Goal: Task Accomplishment & Management: Complete application form

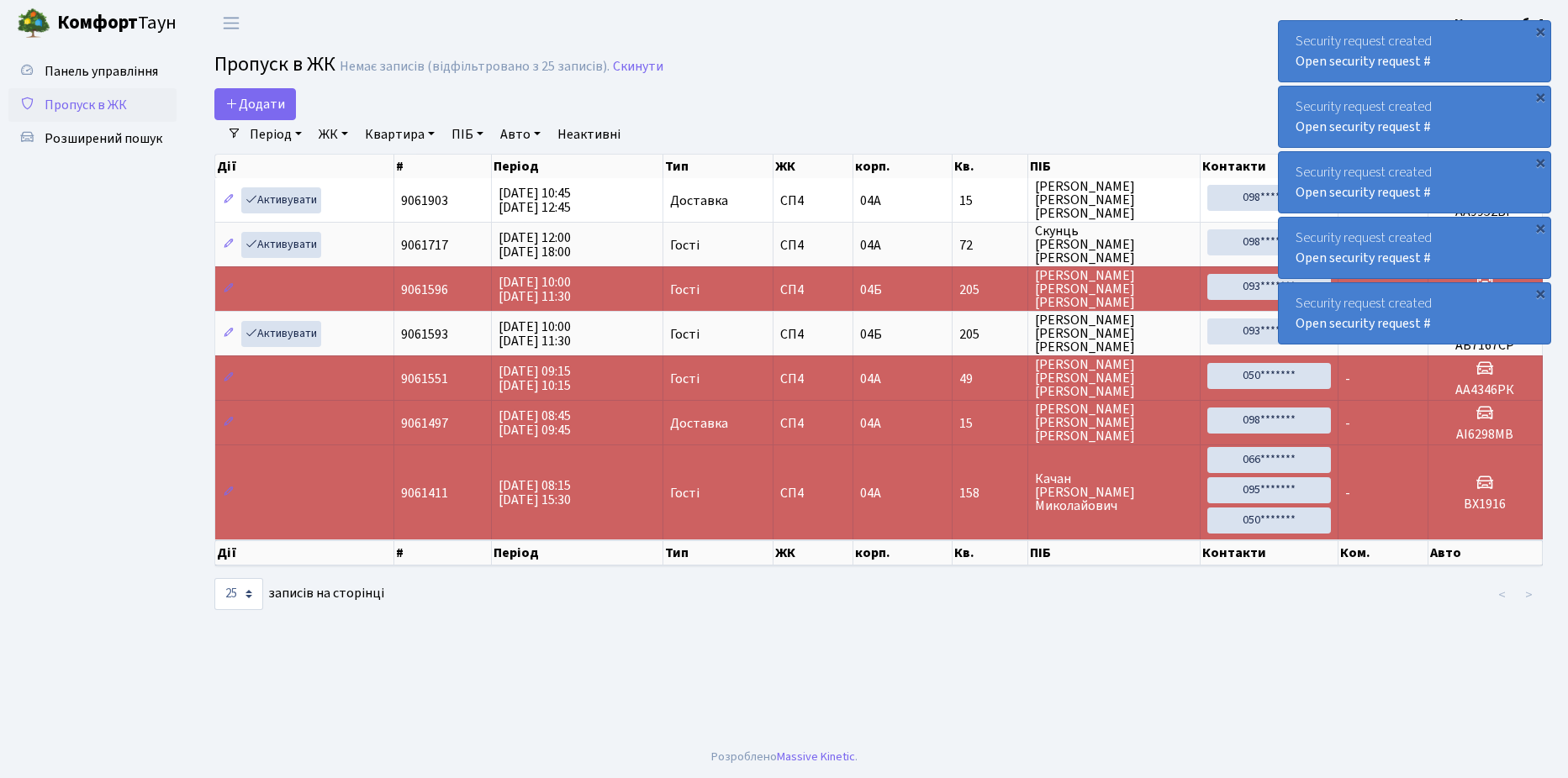
select select "25"
click at [246, 99] on span "Додати" at bounding box center [255, 104] width 59 height 18
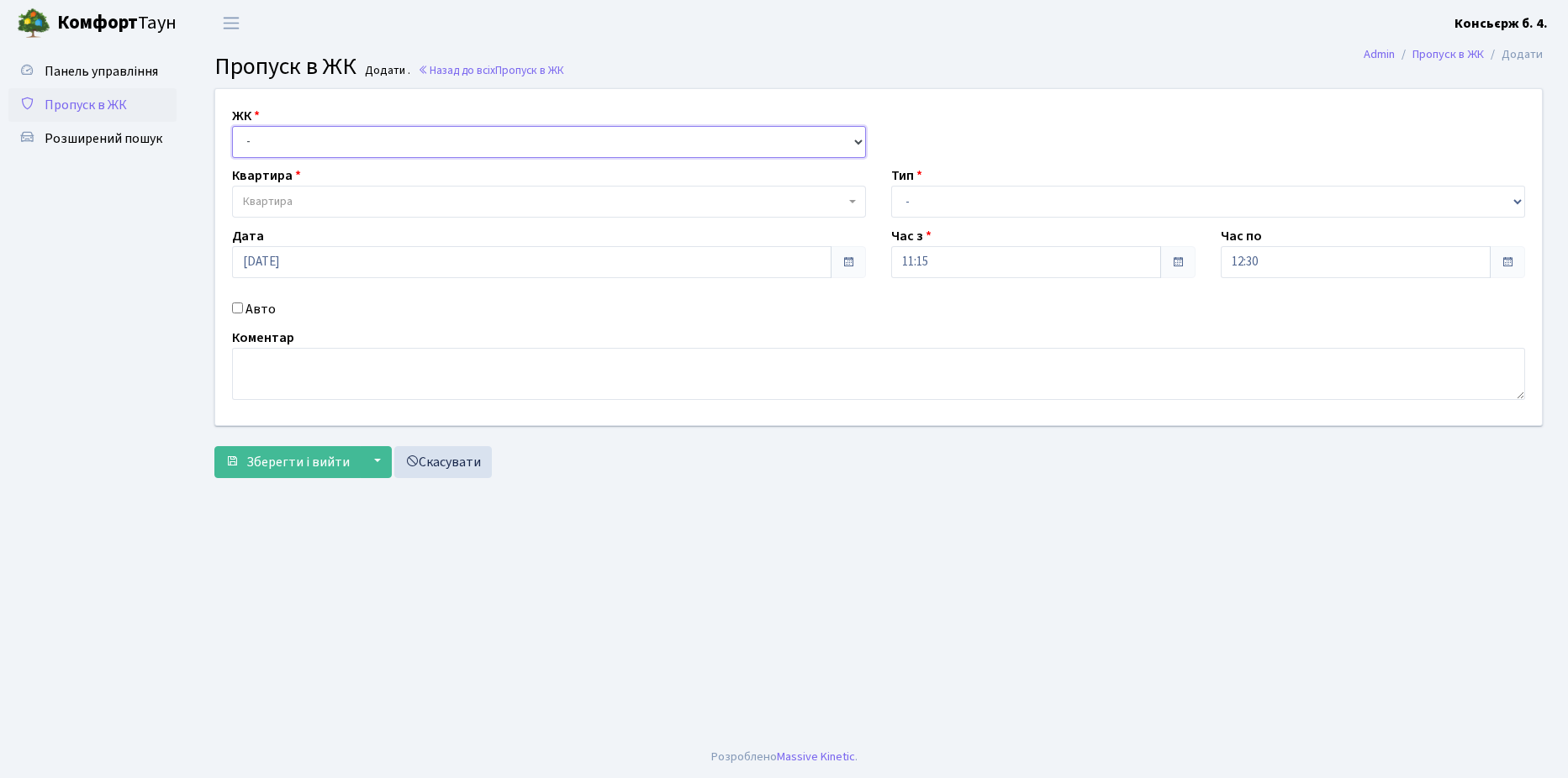
click at [360, 142] on select "- СП4, Столичне шосе, 5" at bounding box center [548, 142] width 634 height 32
select select "325"
click at [232, 126] on select "- СП4, Столичне шосе, 5" at bounding box center [548, 142] width 634 height 32
select select
click at [372, 200] on span "Квартира" at bounding box center [544, 201] width 602 height 17
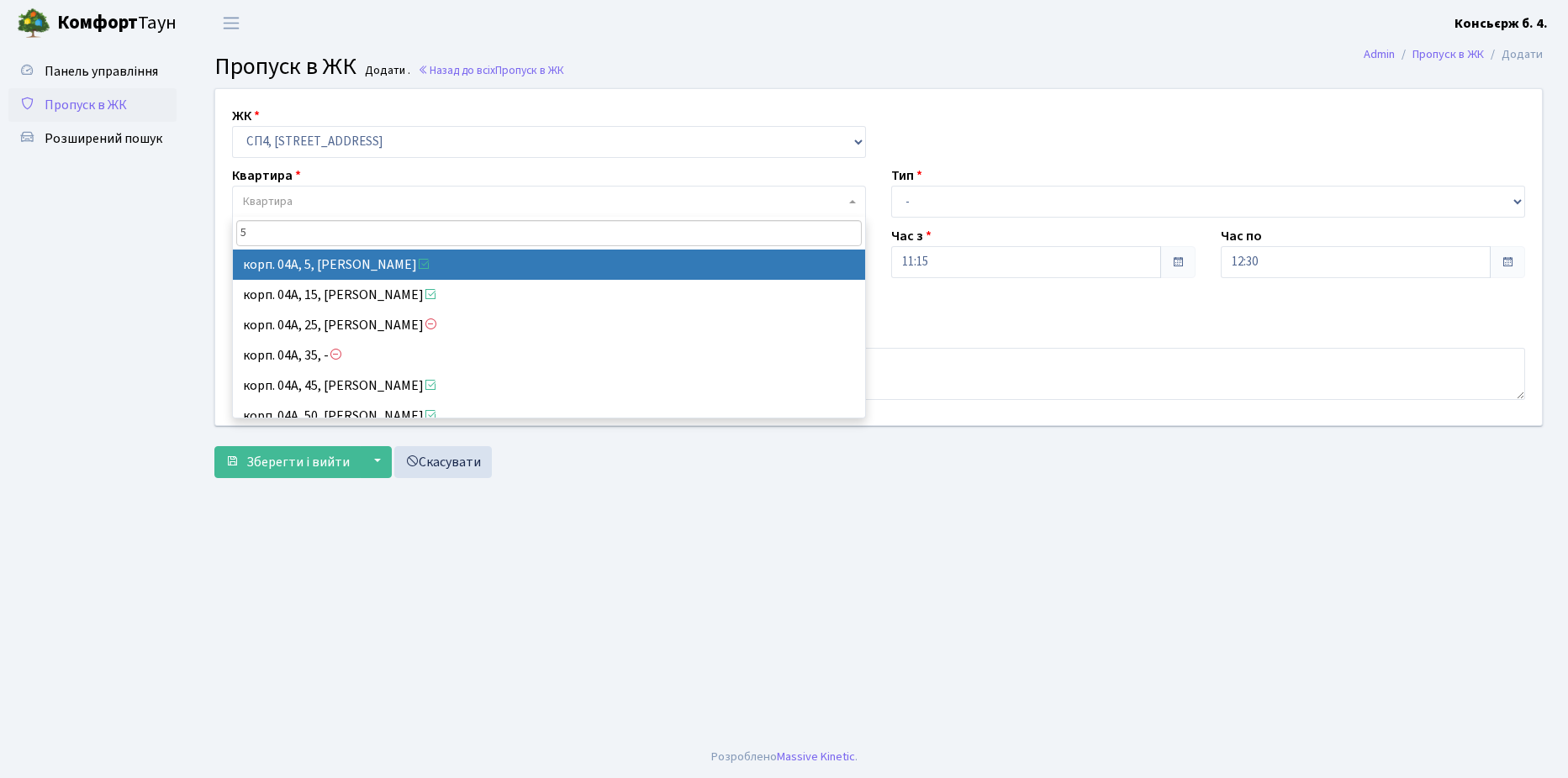
type input "5"
select select "21033"
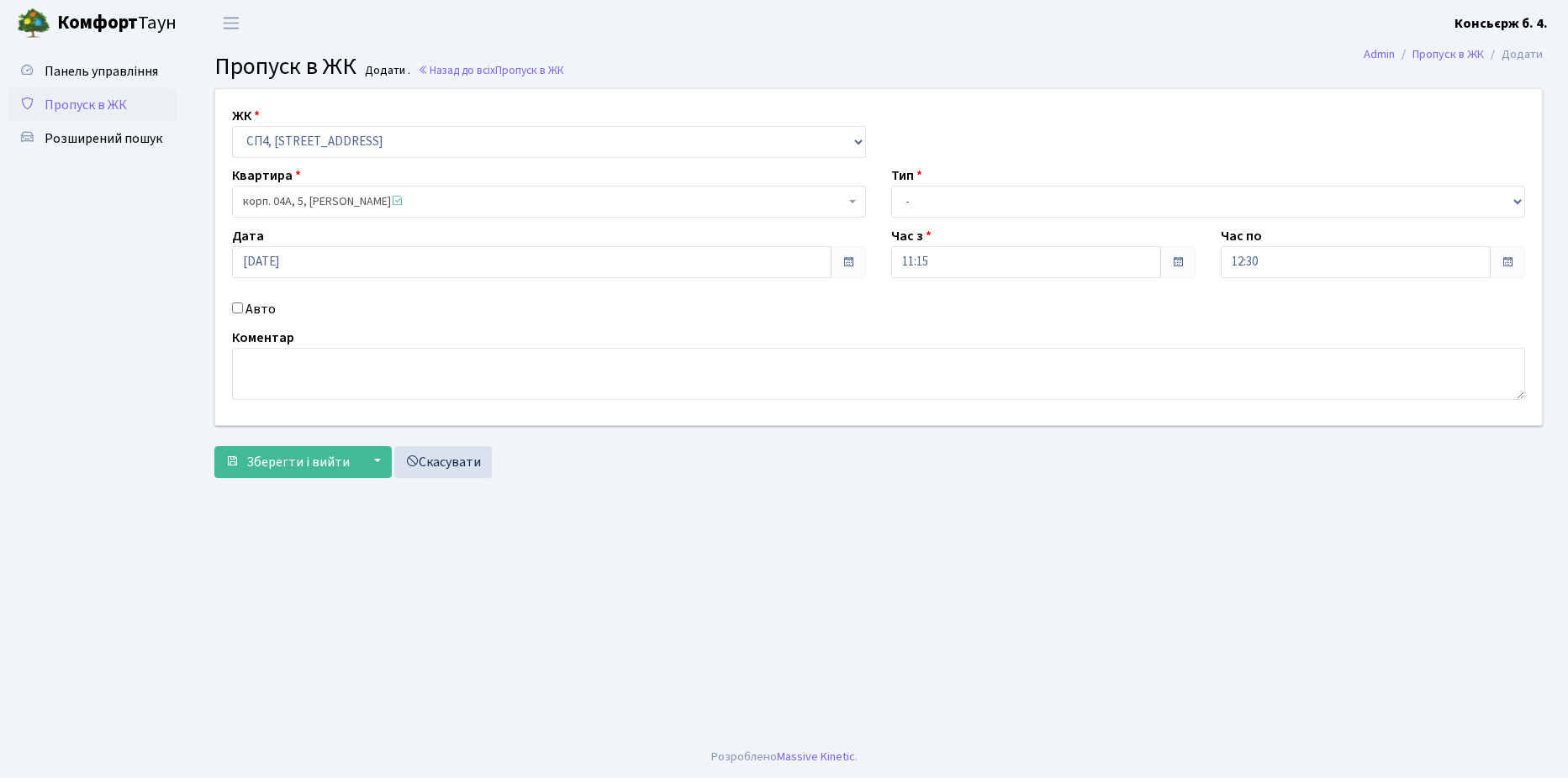
click at [239, 306] on input "Авто" at bounding box center [237, 308] width 10 height 10
checkbox input "true"
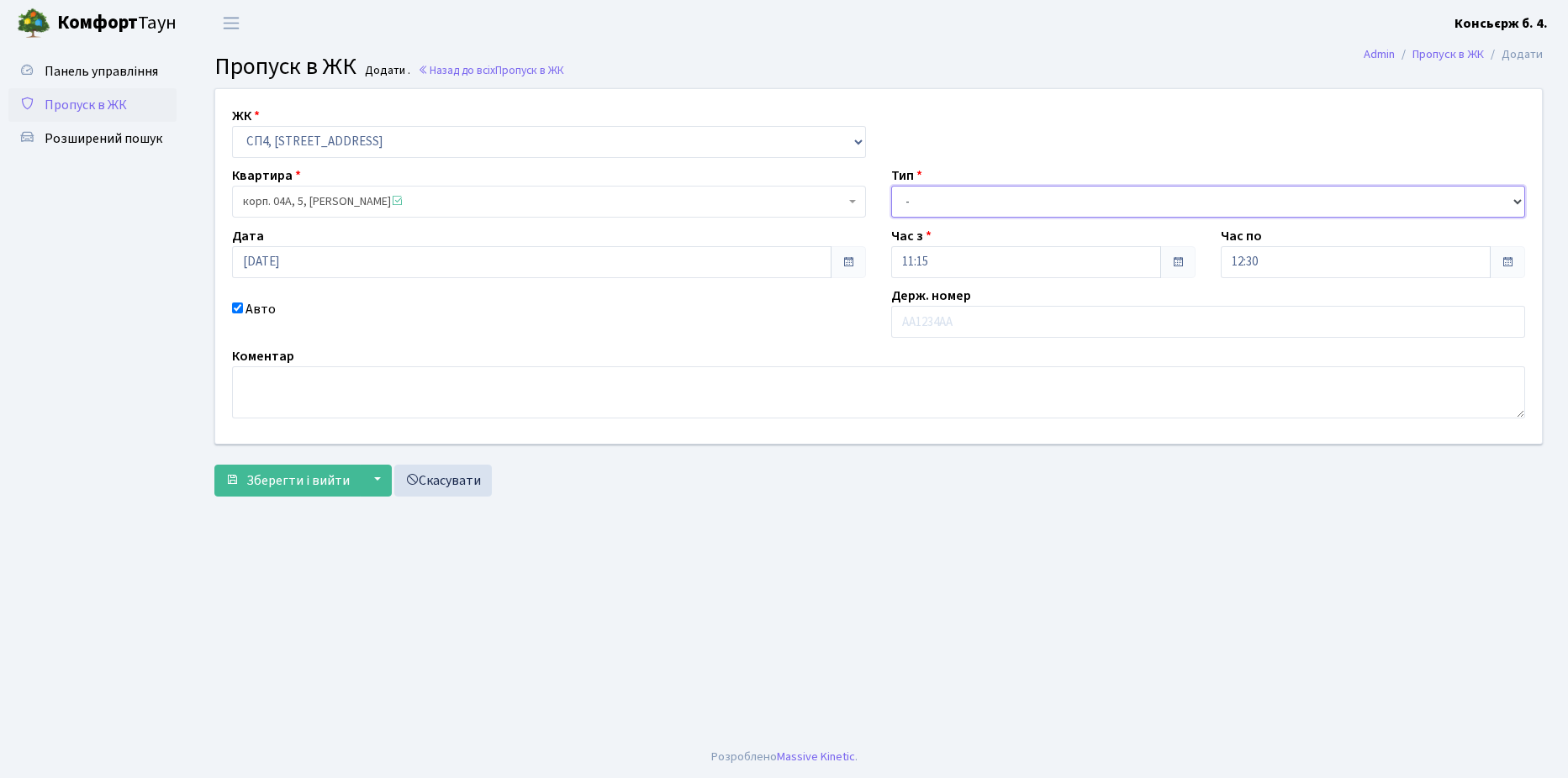
click at [1029, 198] on select "- Доставка Таксі Гості Сервіс" at bounding box center [1208, 201] width 634 height 32
select select "1"
click at [891, 185] on select "- Доставка Таксі Гості Сервіс" at bounding box center [1208, 201] width 634 height 32
click at [995, 318] on input "text" at bounding box center [1208, 322] width 634 height 32
type input "КА9163ОХ"
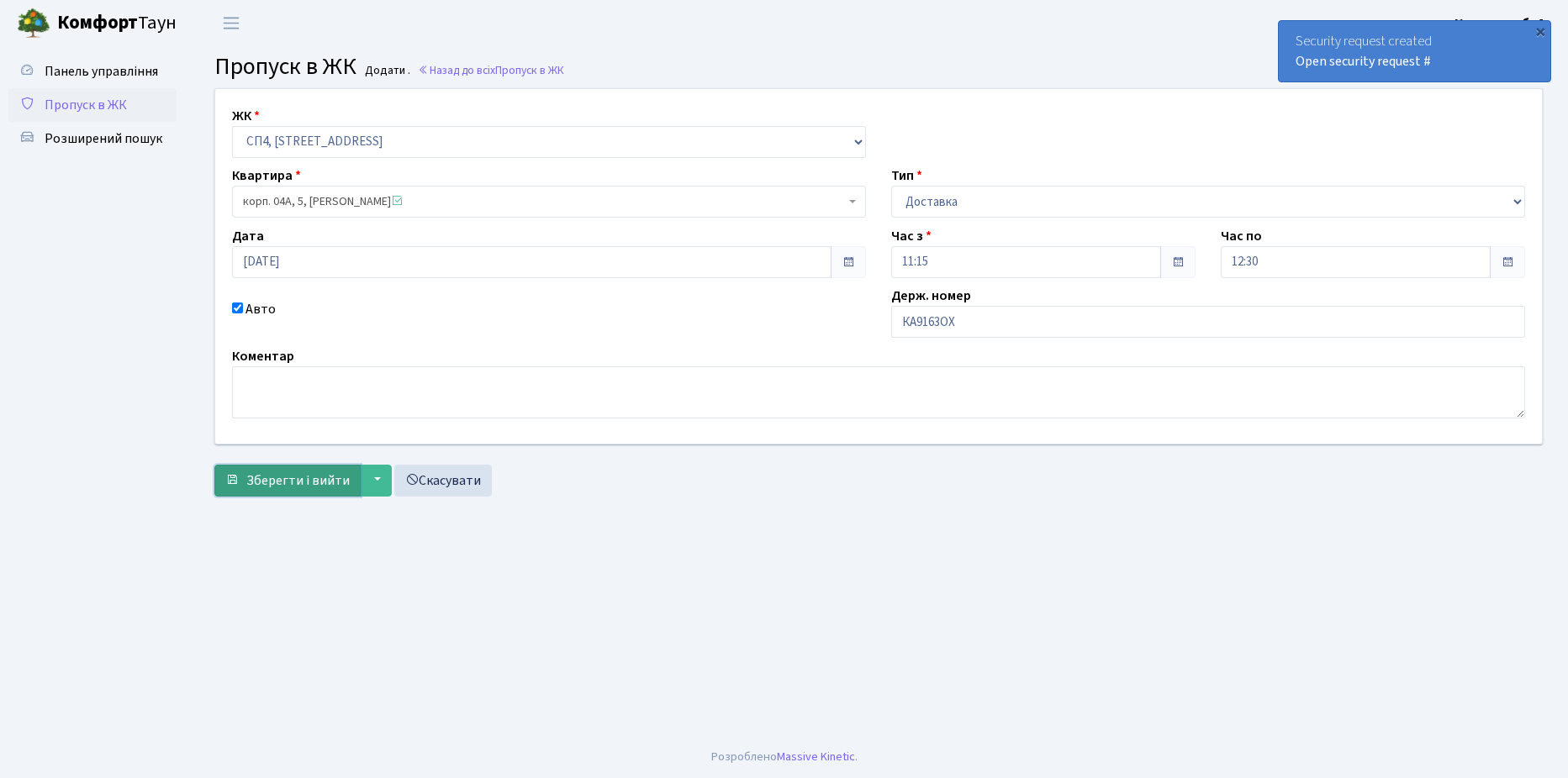
click at [276, 478] on span "Зберегти і вийти" at bounding box center [298, 480] width 103 height 18
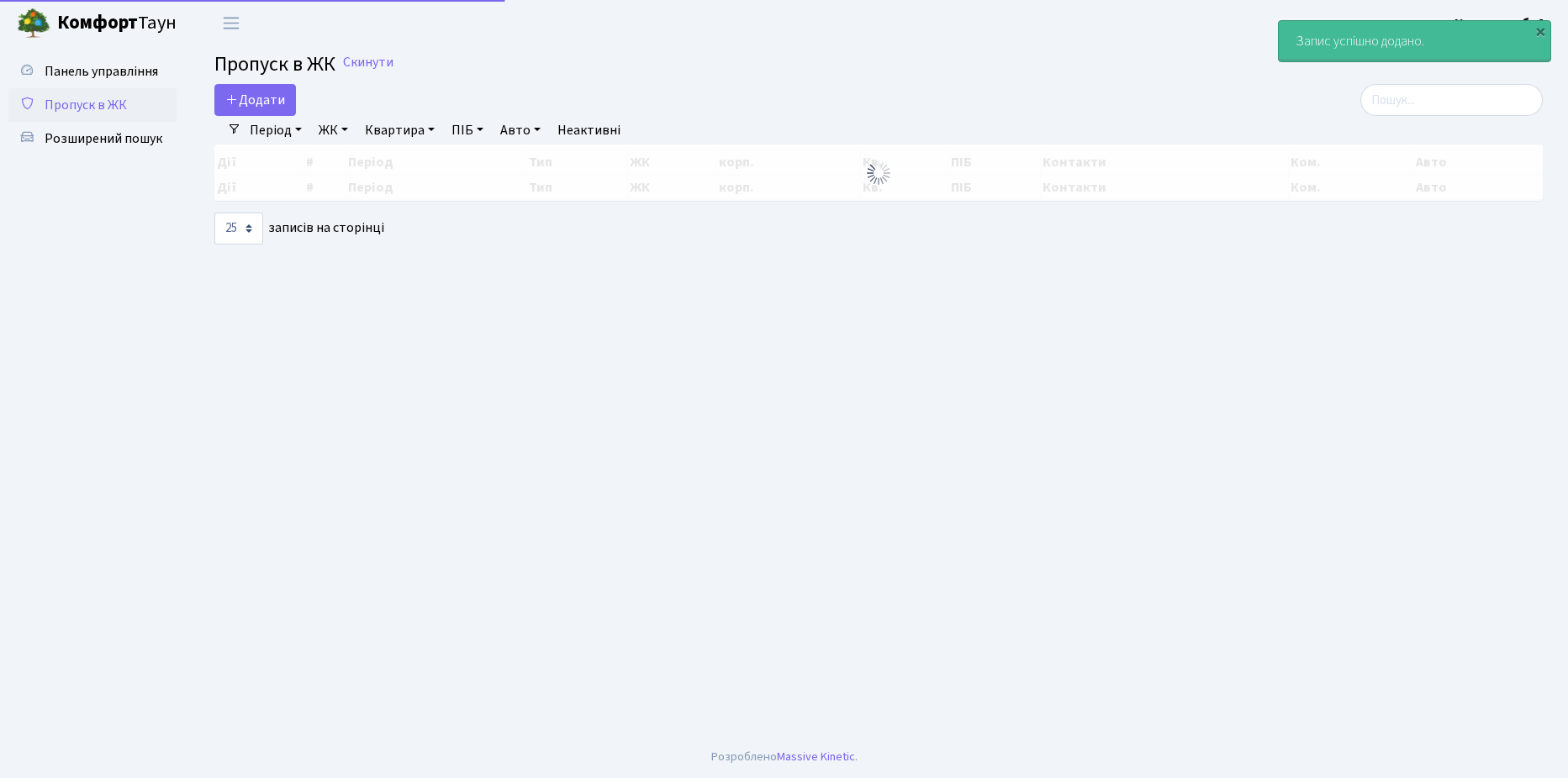
select select "25"
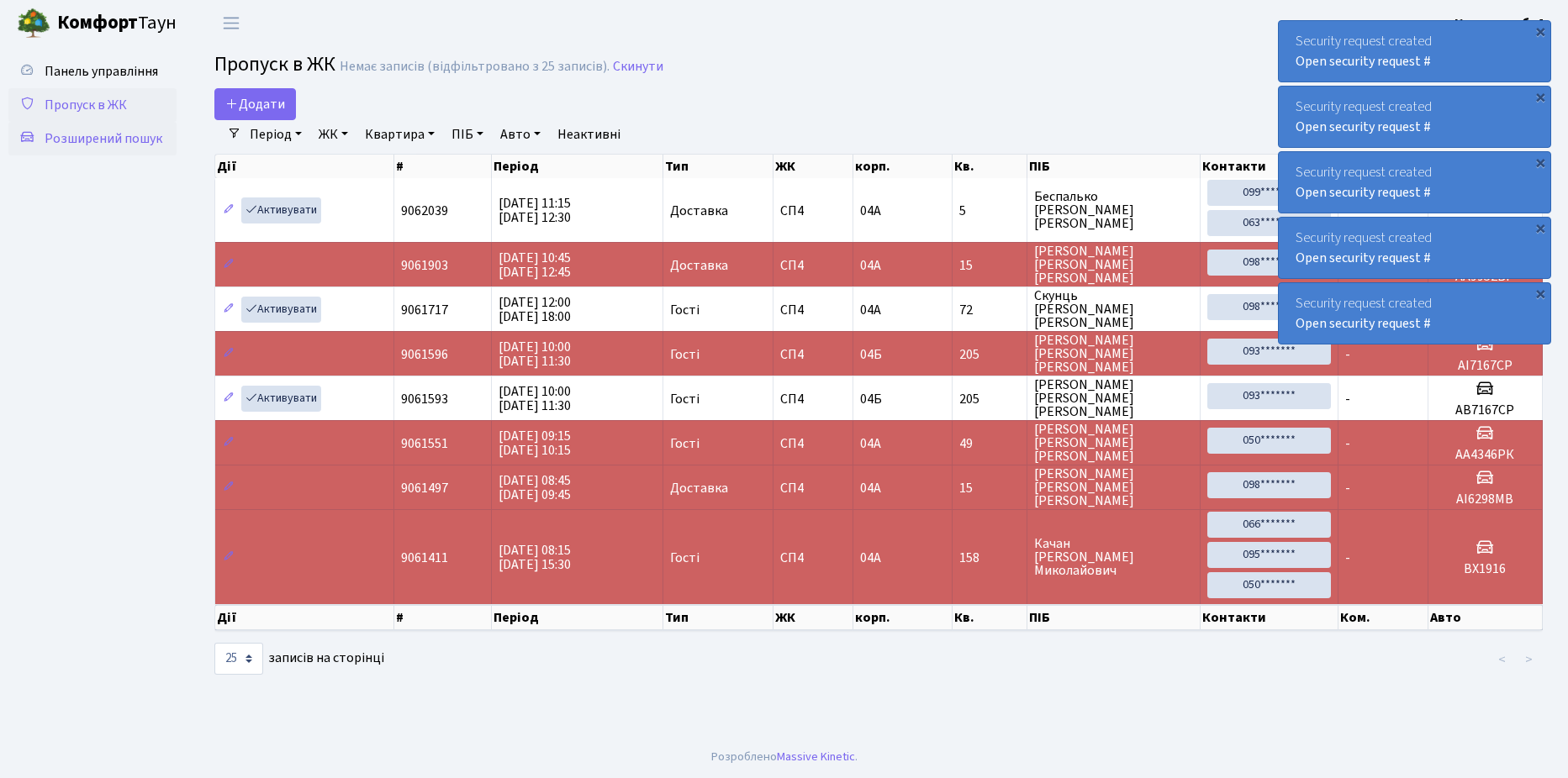
click at [80, 143] on span "Розширений пошук" at bounding box center [103, 138] width 118 height 18
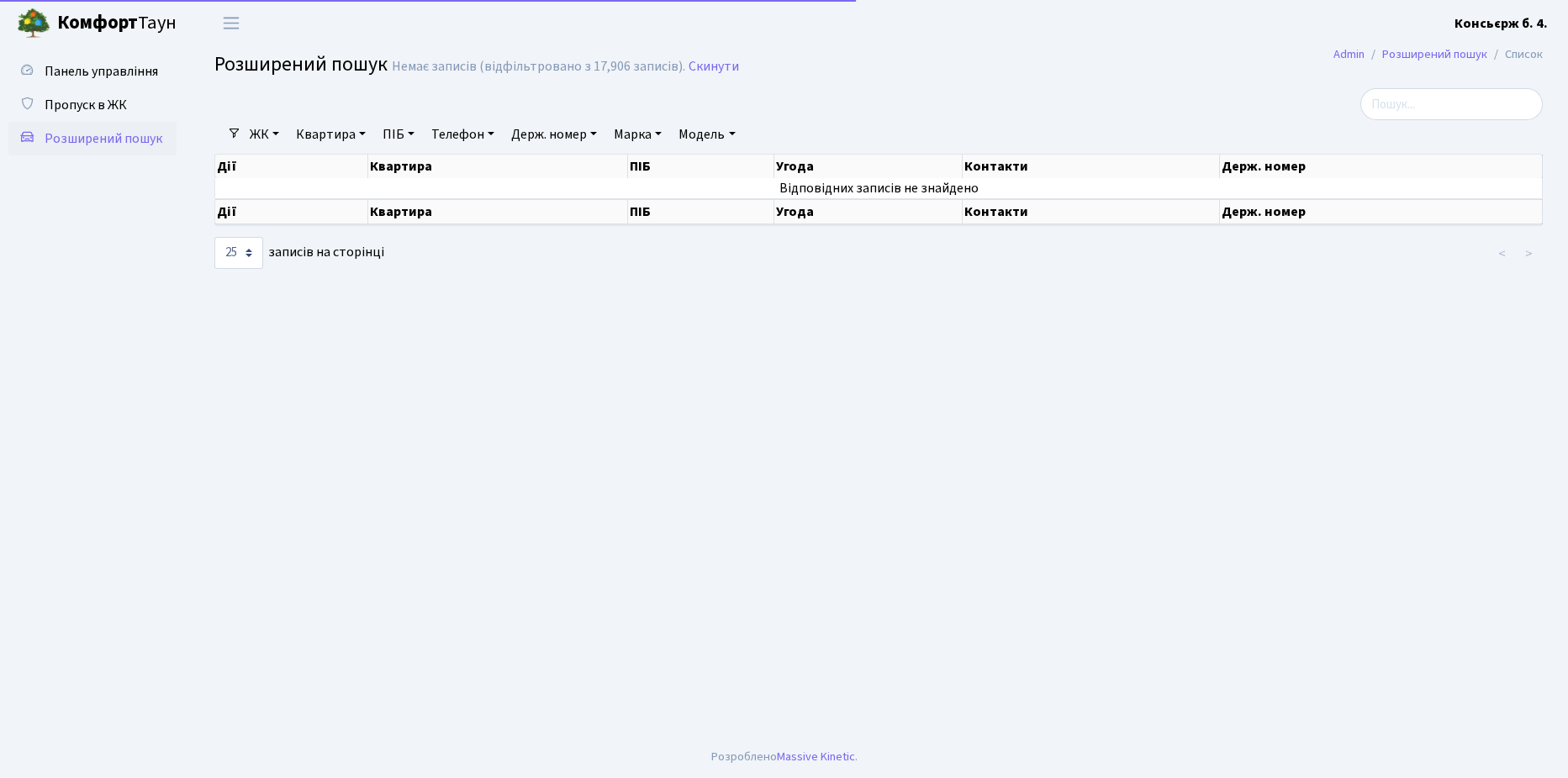
select select "25"
click at [93, 100] on span "Пропуск в ЖК" at bounding box center [86, 105] width 82 height 18
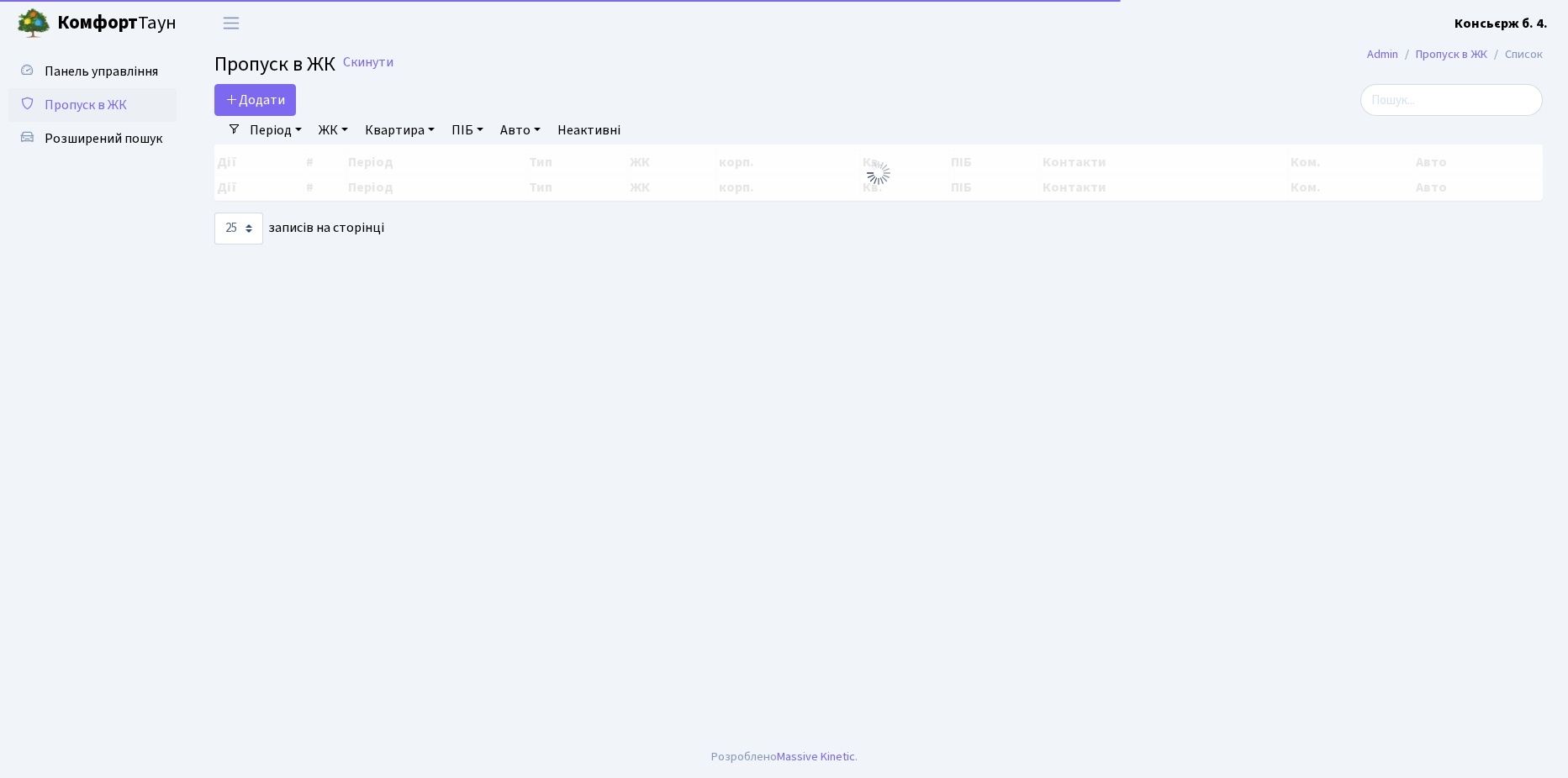
select select "25"
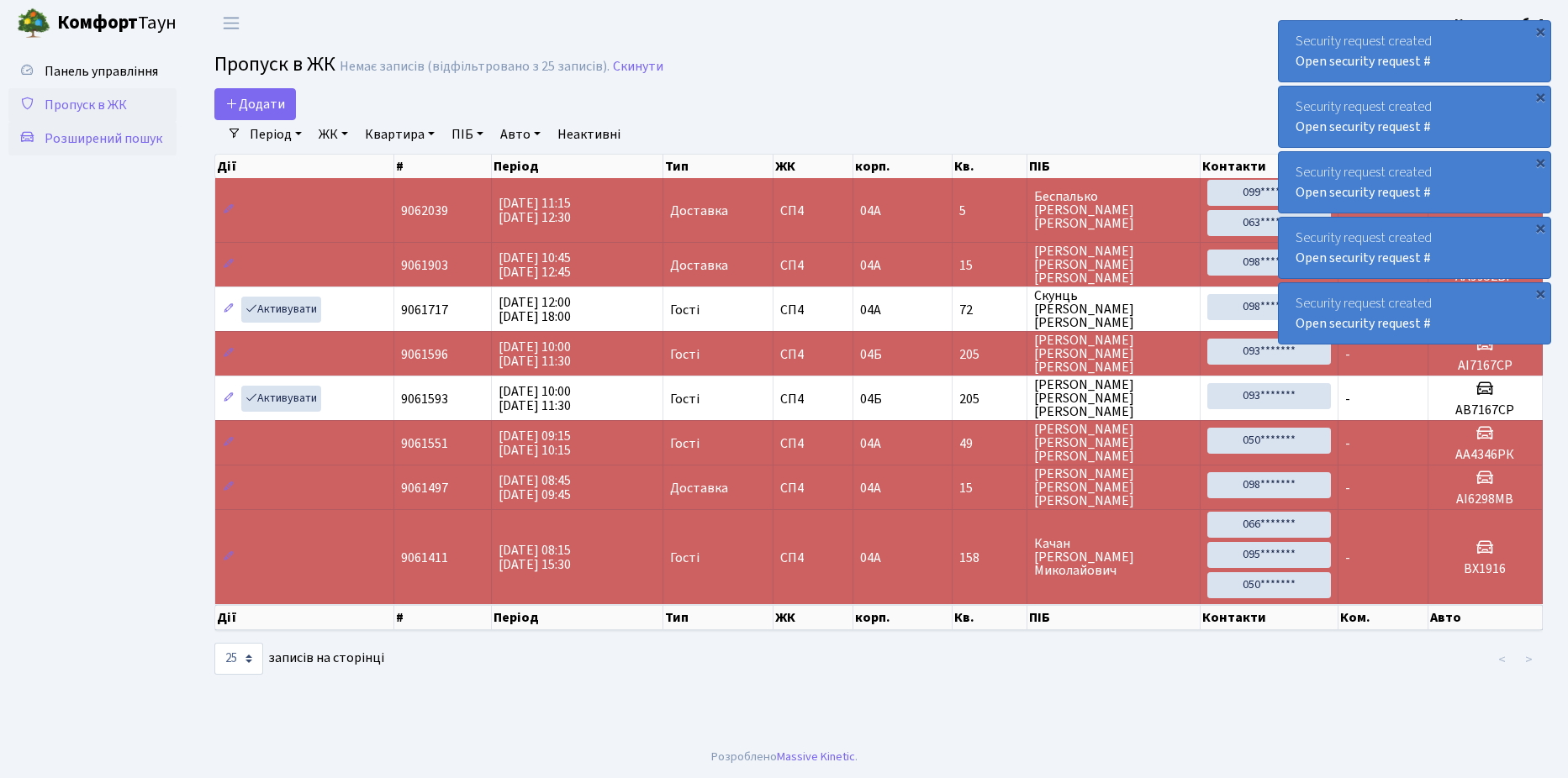
click at [115, 136] on span "Розширений пошук" at bounding box center [103, 138] width 118 height 18
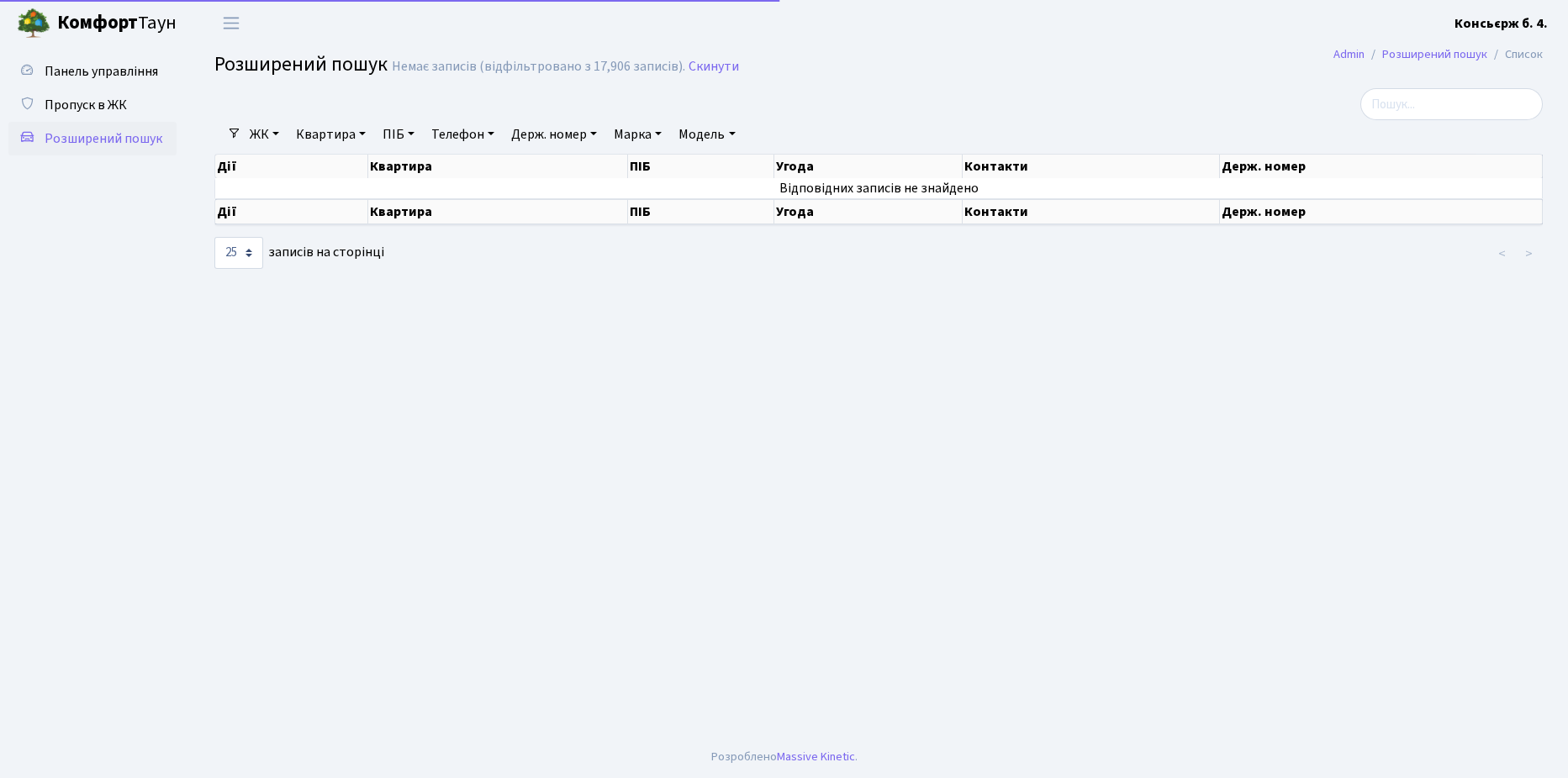
select select "25"
click at [99, 104] on span "Пропуск в ЖК" at bounding box center [86, 105] width 82 height 18
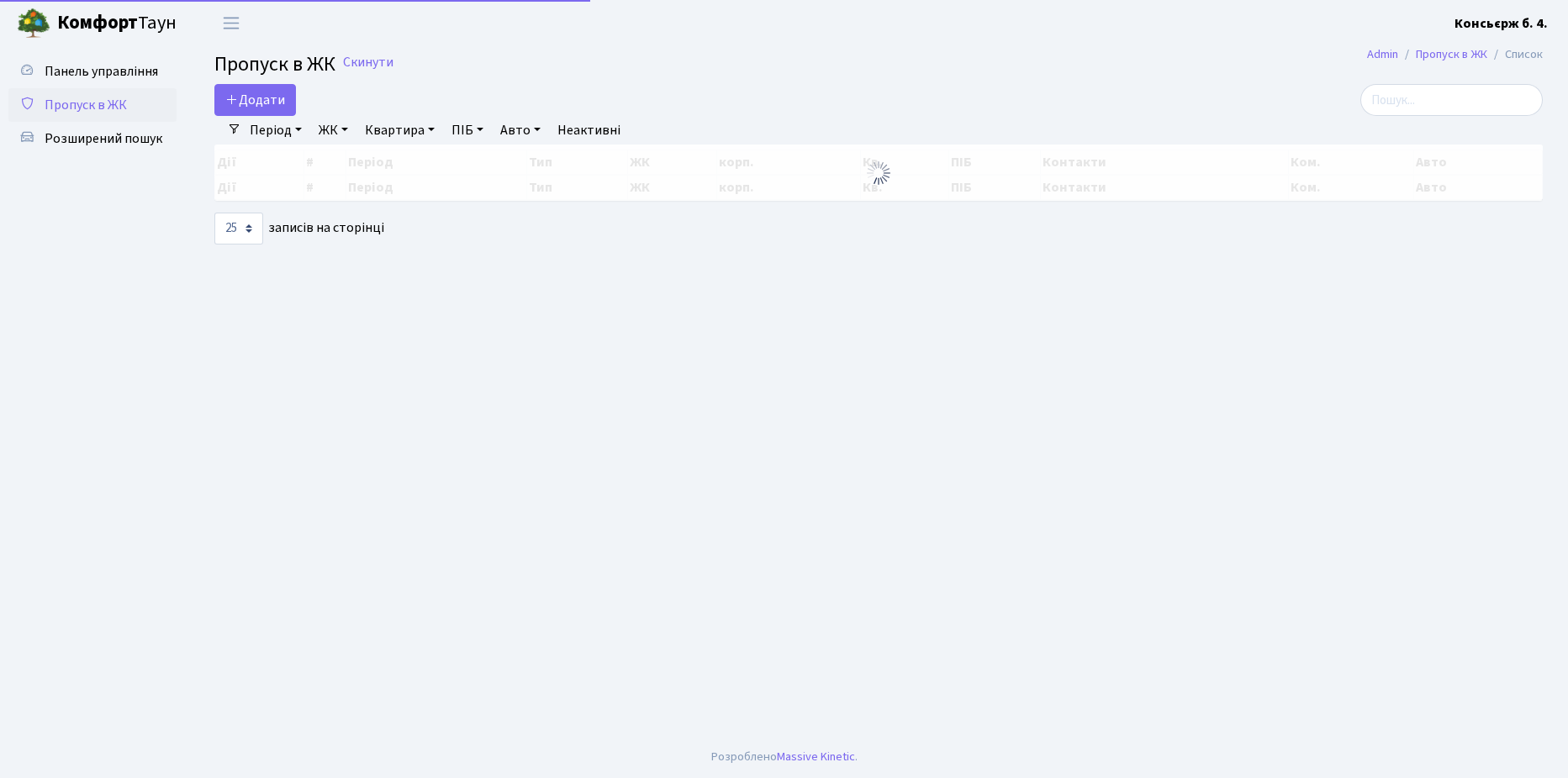
select select "25"
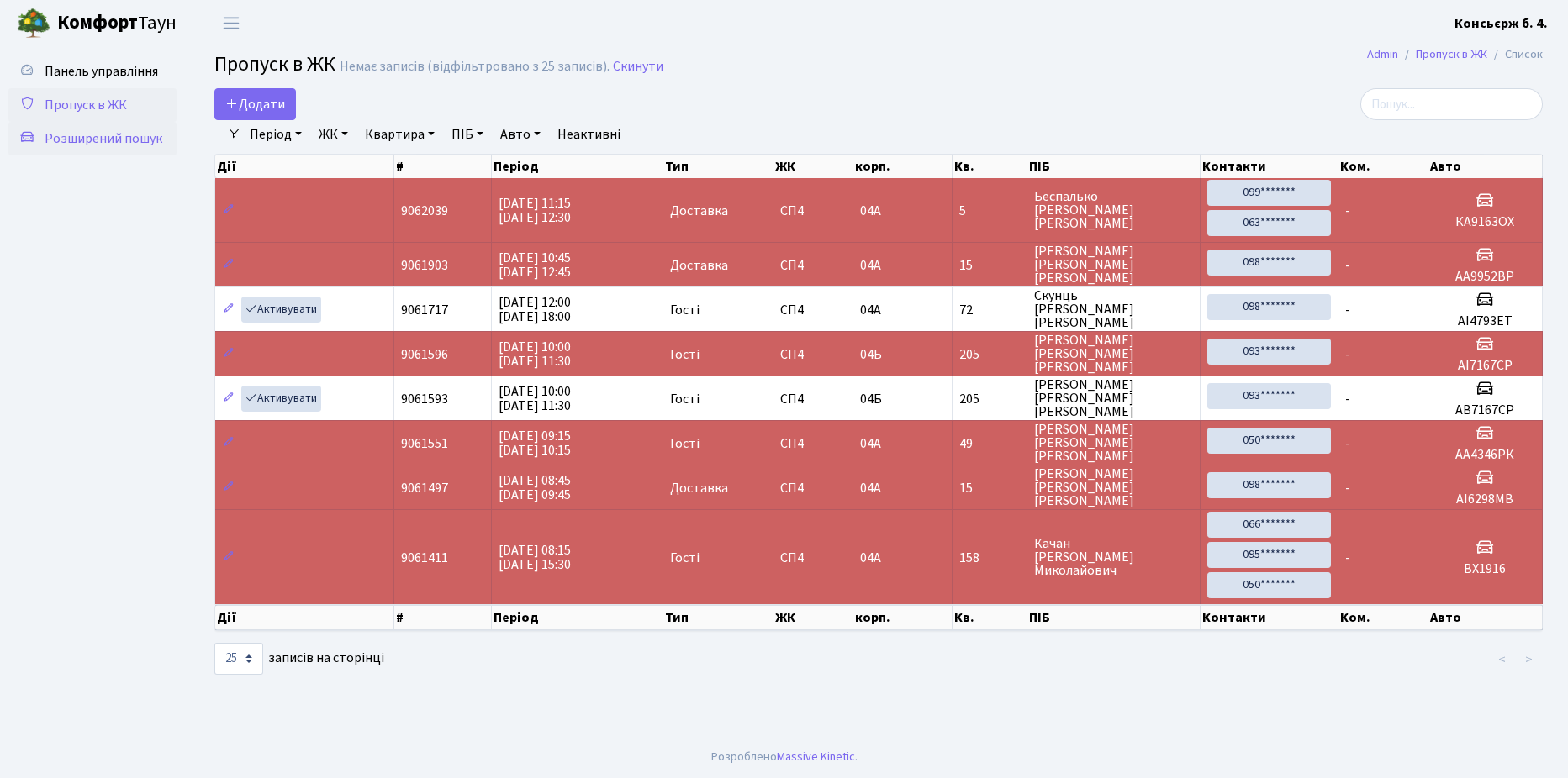
click at [98, 138] on span "Розширений пошук" at bounding box center [103, 138] width 118 height 18
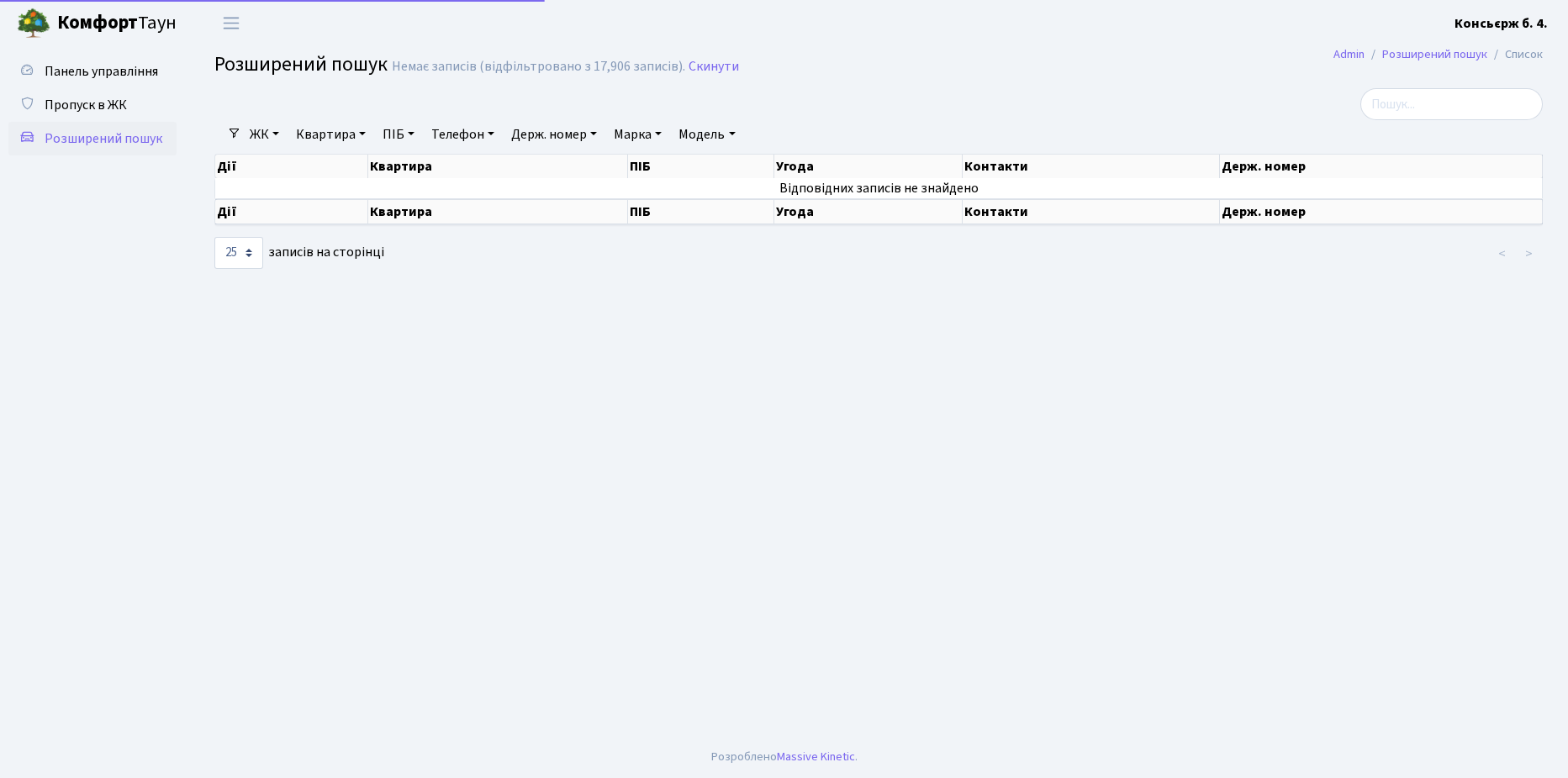
select select "25"
click at [1409, 101] on input "search" at bounding box center [1452, 104] width 183 height 32
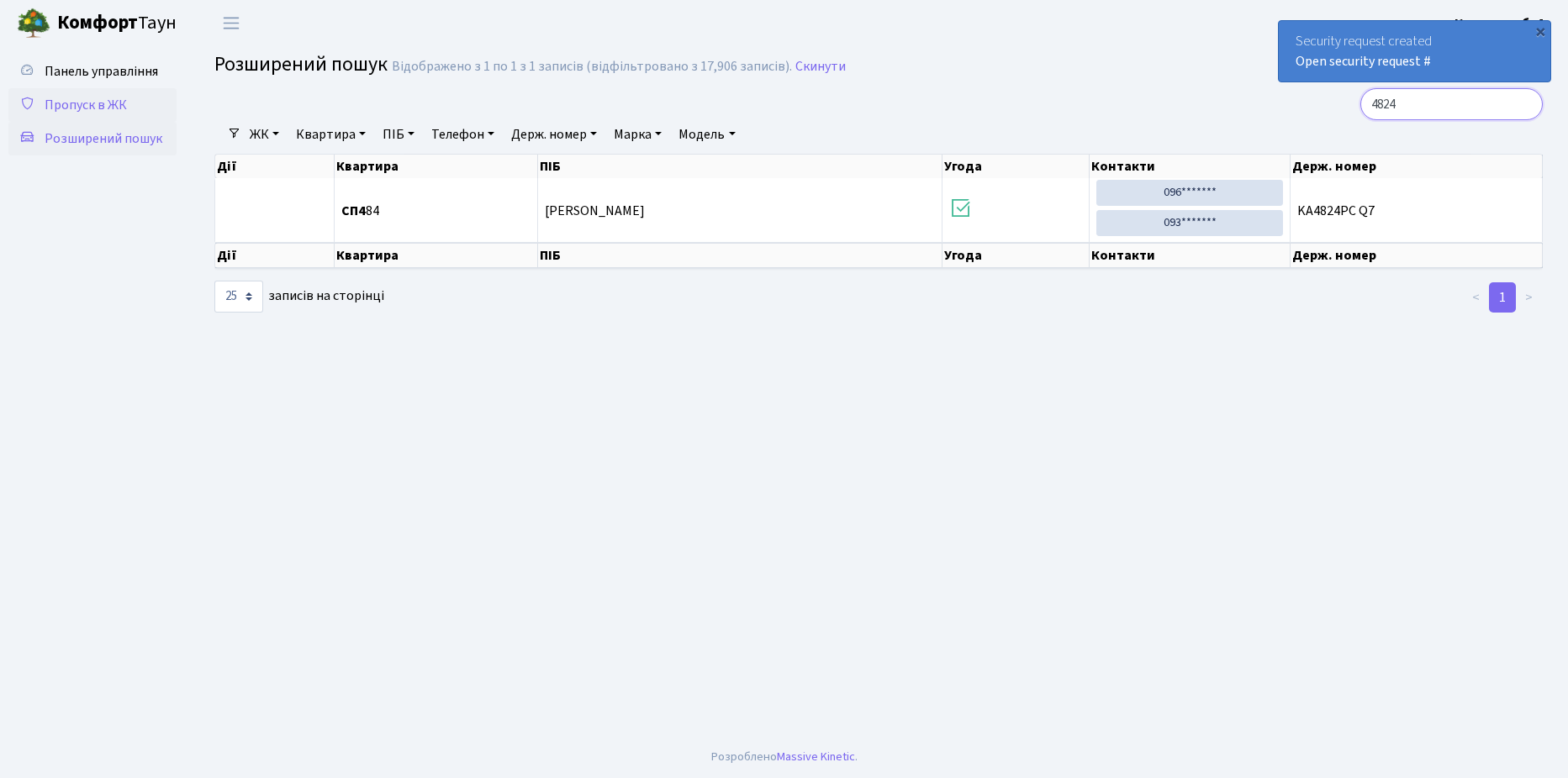
type input "4824"
click at [84, 101] on span "Пропуск в ЖК" at bounding box center [86, 105] width 82 height 18
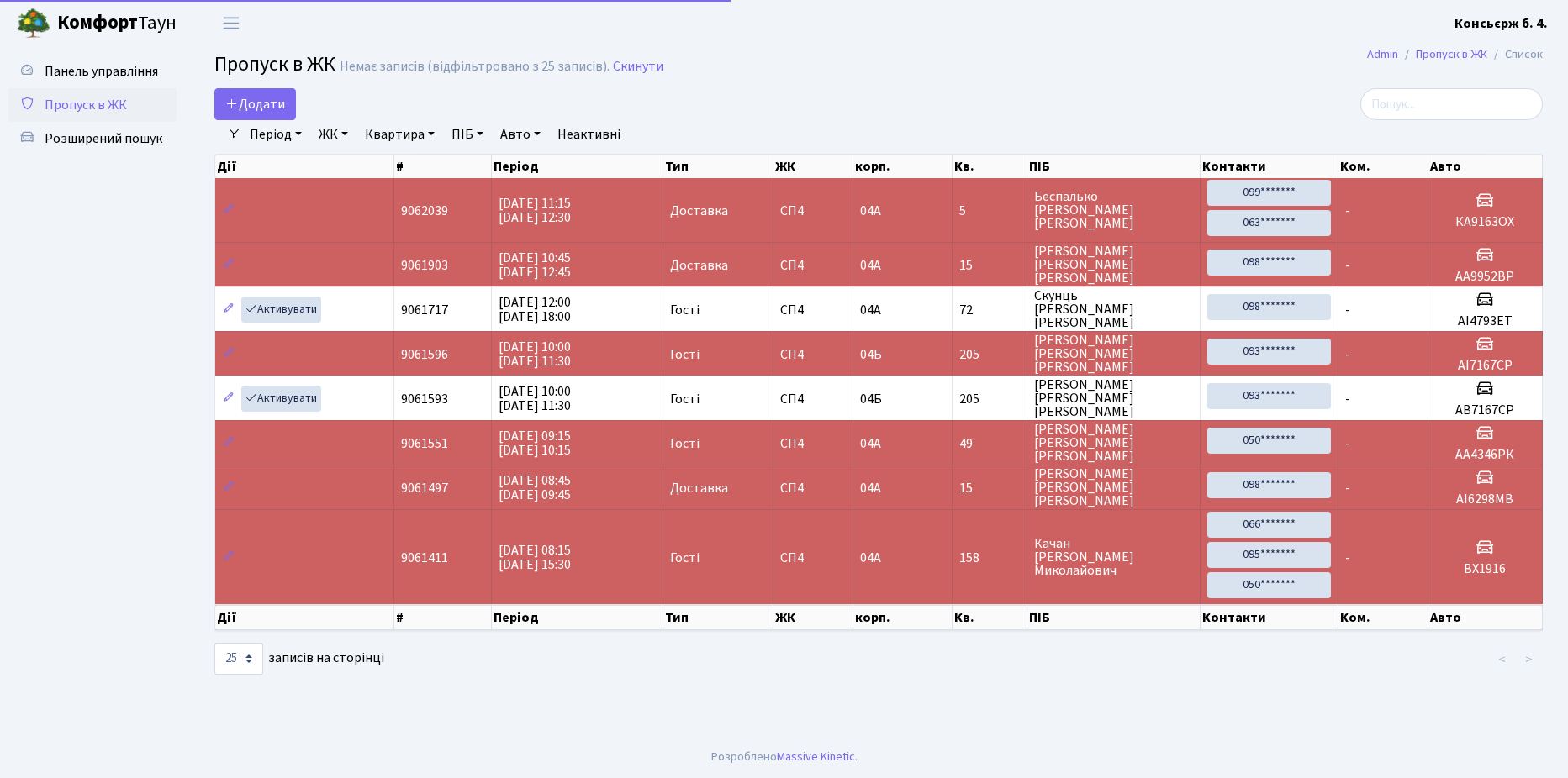
select select "25"
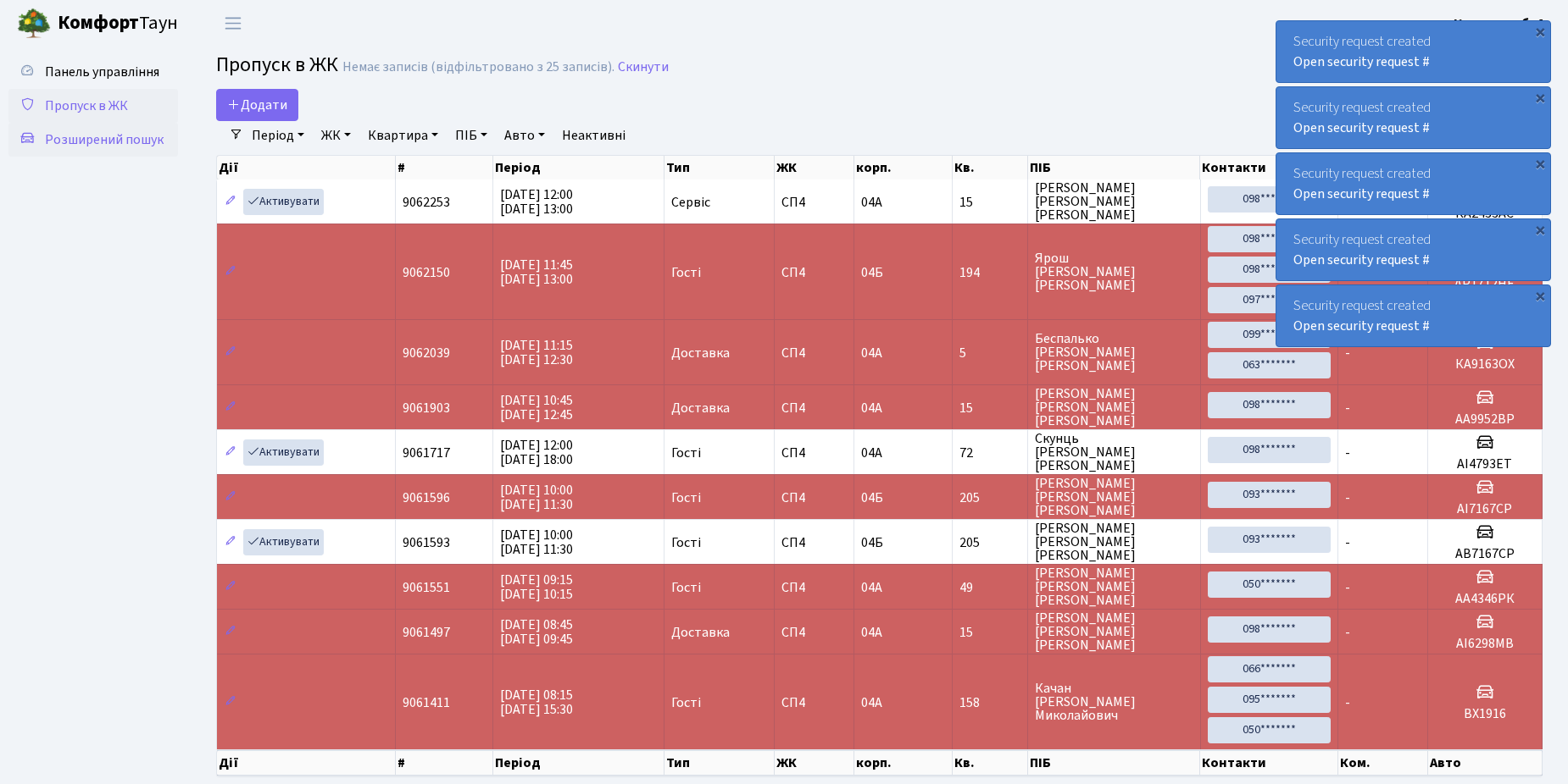
click at [120, 143] on span "Розширений пошук" at bounding box center [104, 139] width 119 height 18
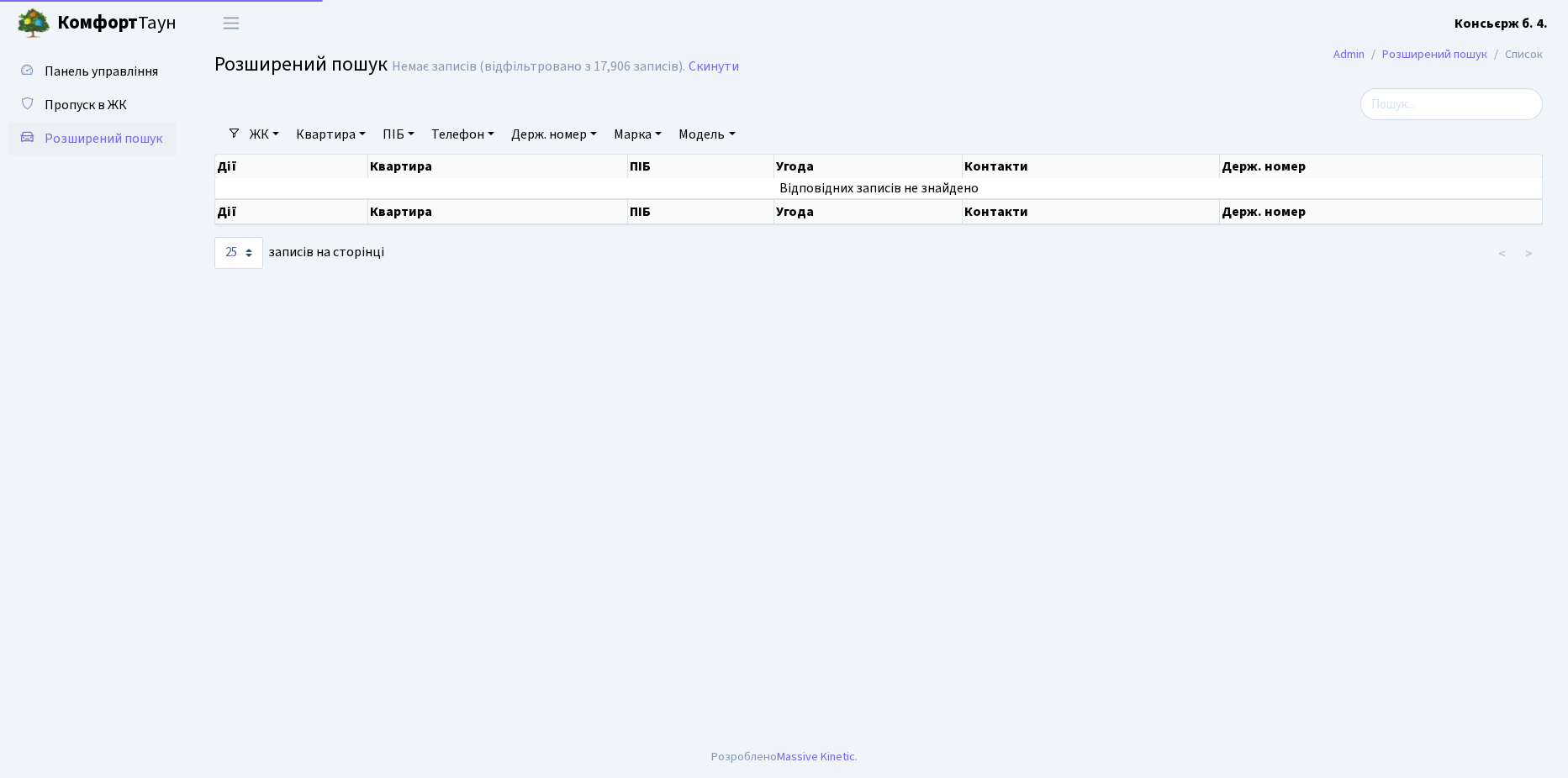
select select "25"
click at [101, 105] on span "Пропуск в ЖК" at bounding box center [86, 105] width 82 height 18
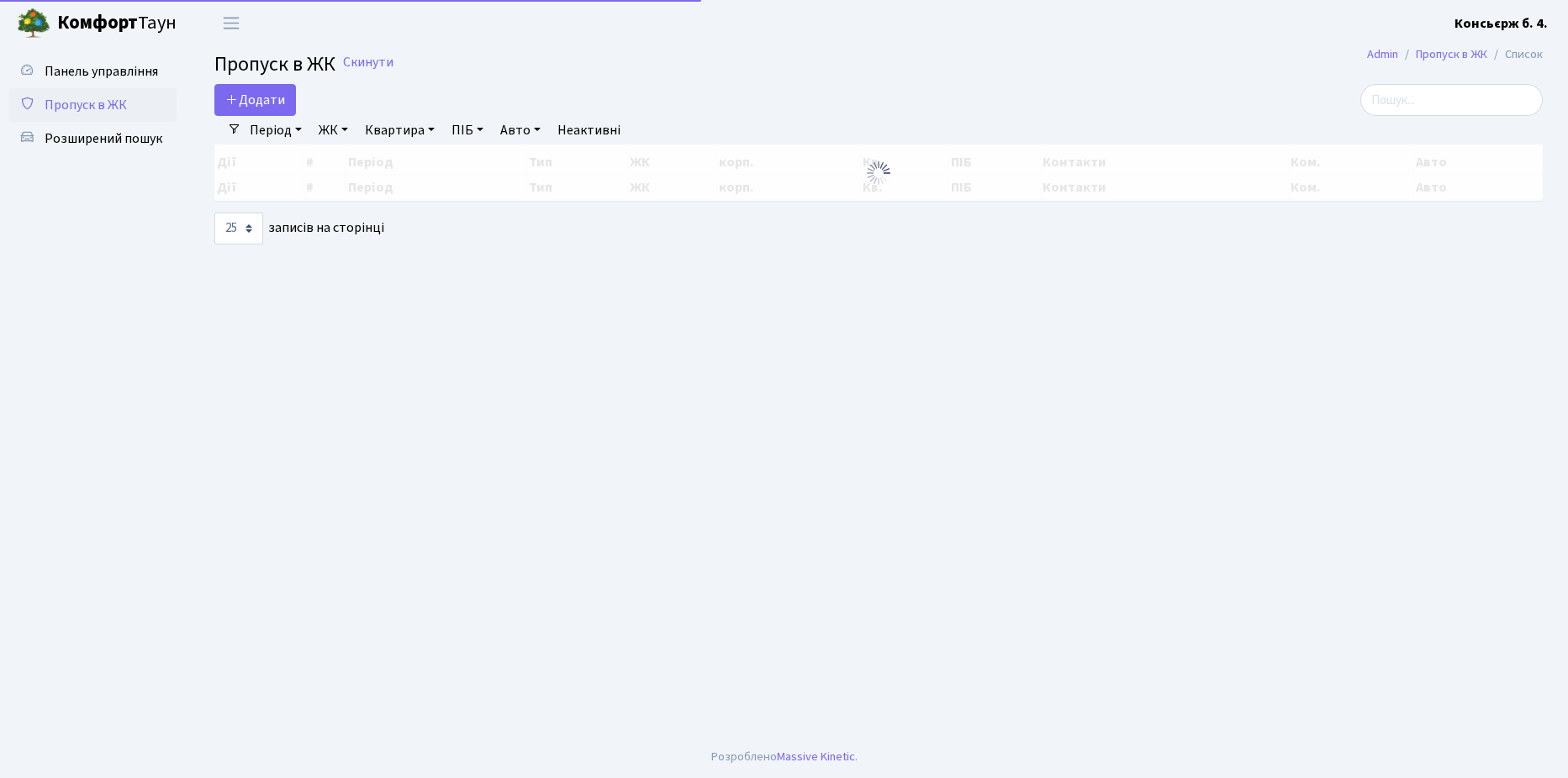
select select "25"
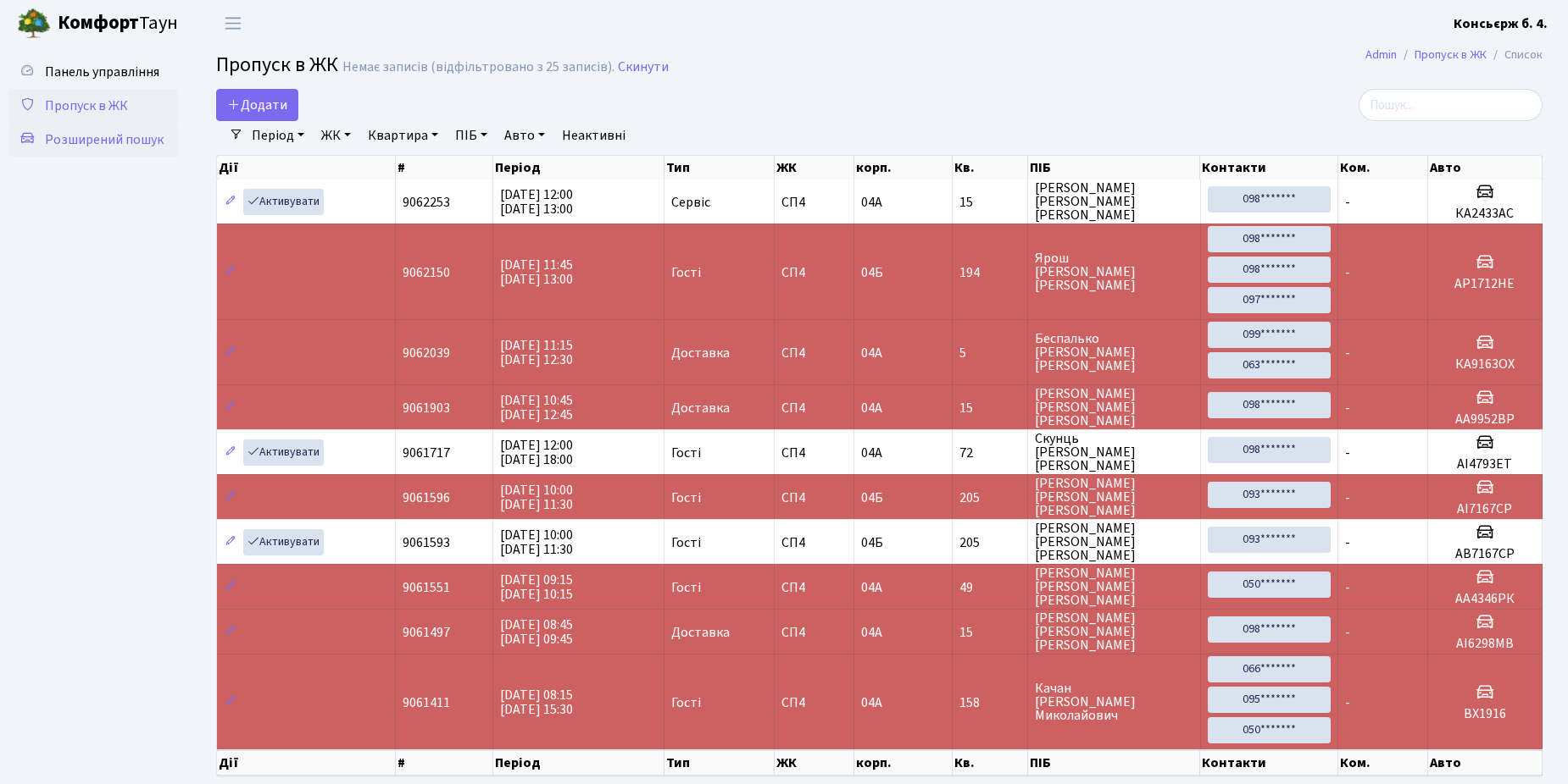
click at [111, 139] on span "Розширений пошук" at bounding box center [104, 139] width 119 height 18
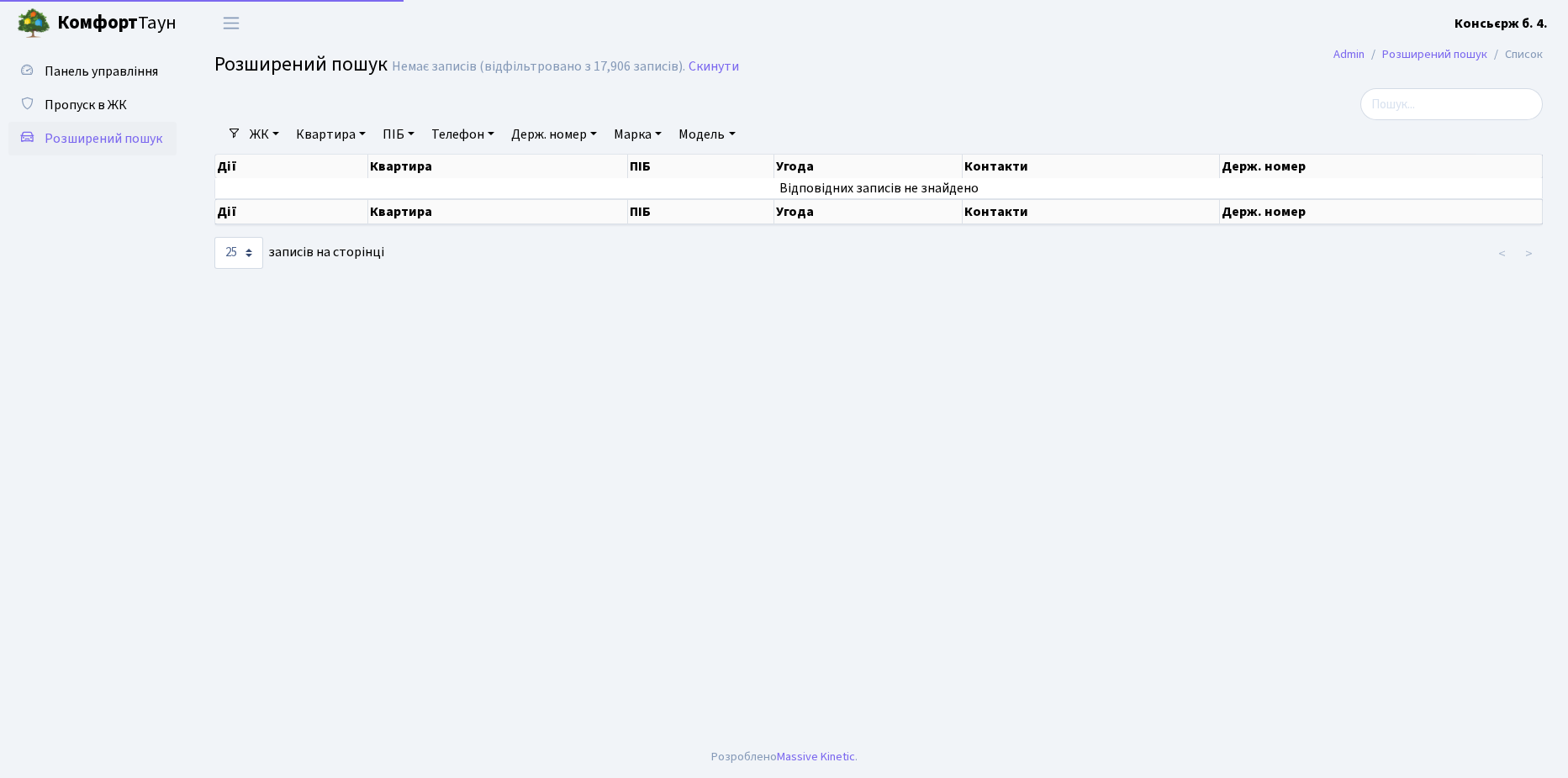
select select "25"
click at [263, 134] on link "ЖК" at bounding box center [264, 134] width 43 height 29
click at [275, 169] on link "-" at bounding box center [332, 171] width 177 height 26
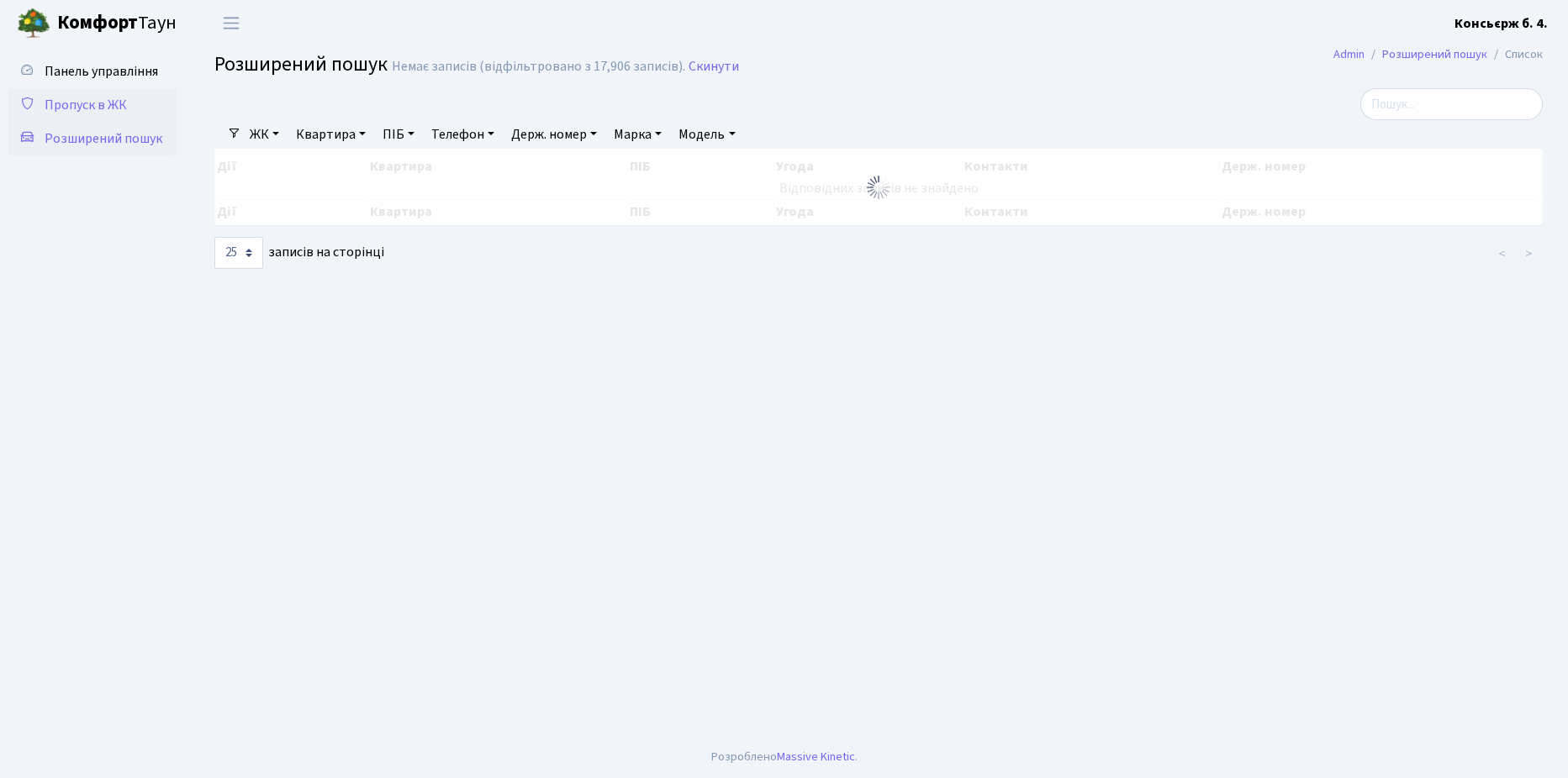
click at [87, 100] on span "Пропуск в ЖК" at bounding box center [86, 105] width 82 height 18
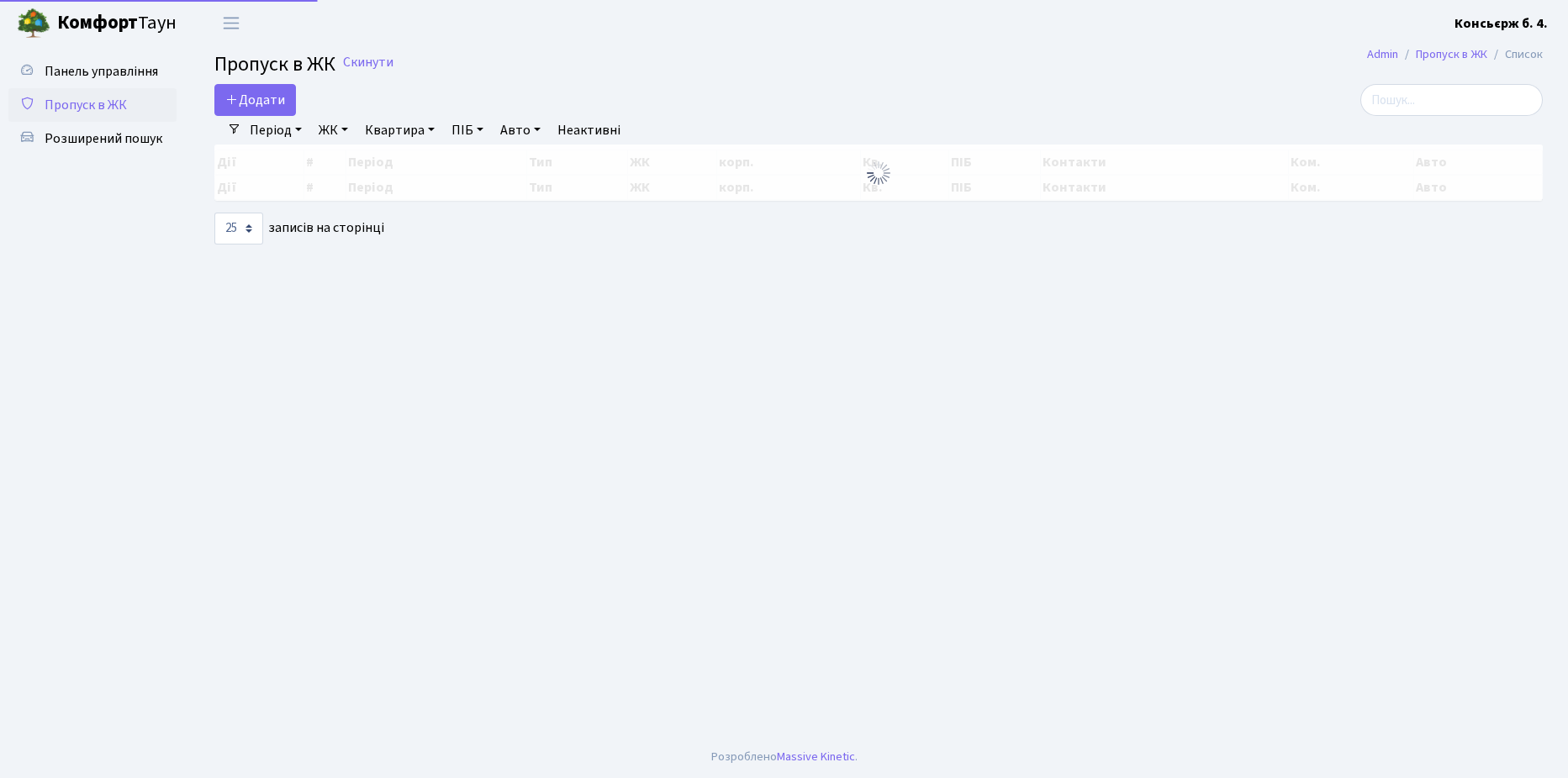
select select "25"
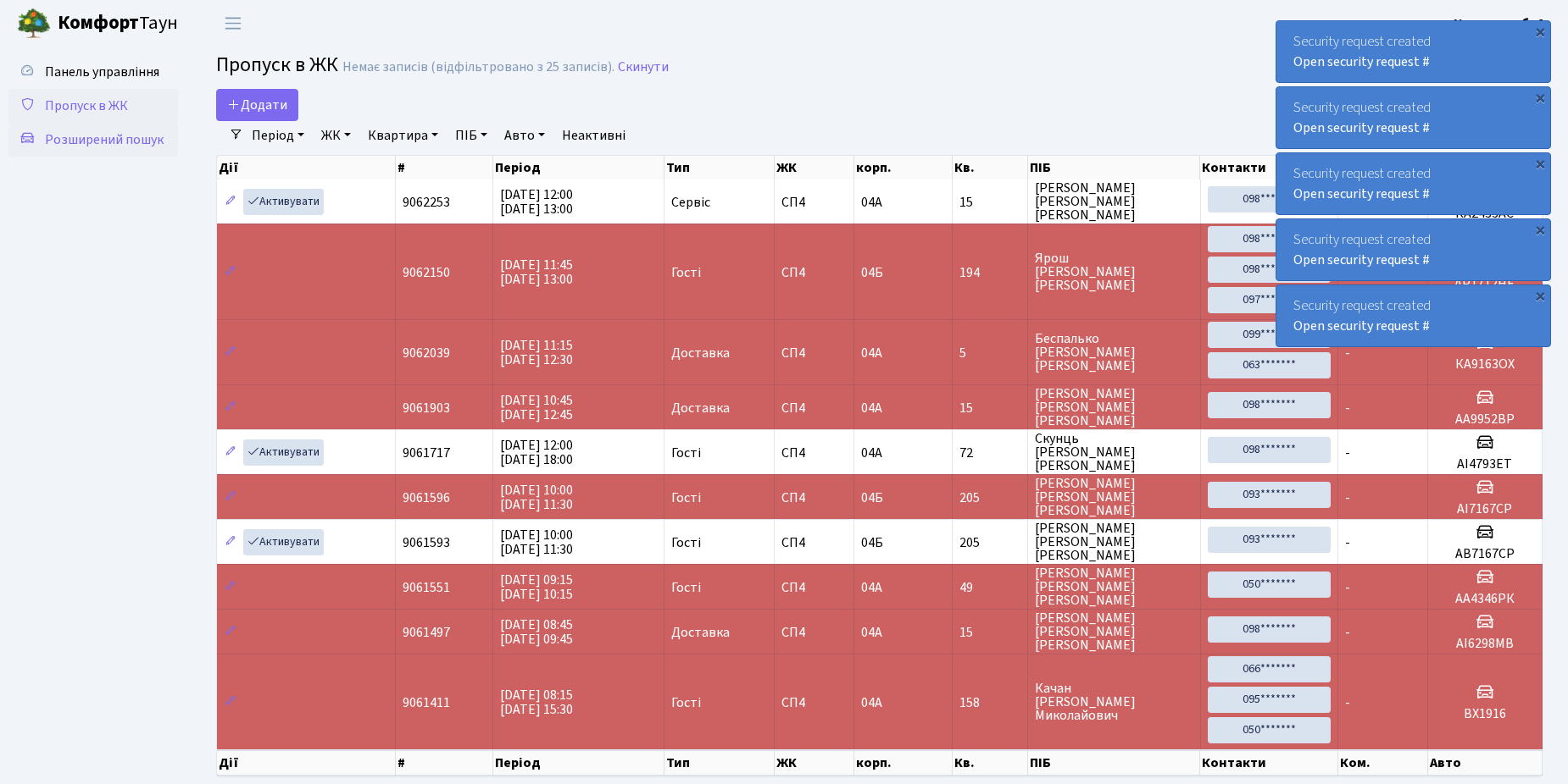
click at [85, 142] on span "Розширений пошук" at bounding box center [104, 139] width 119 height 18
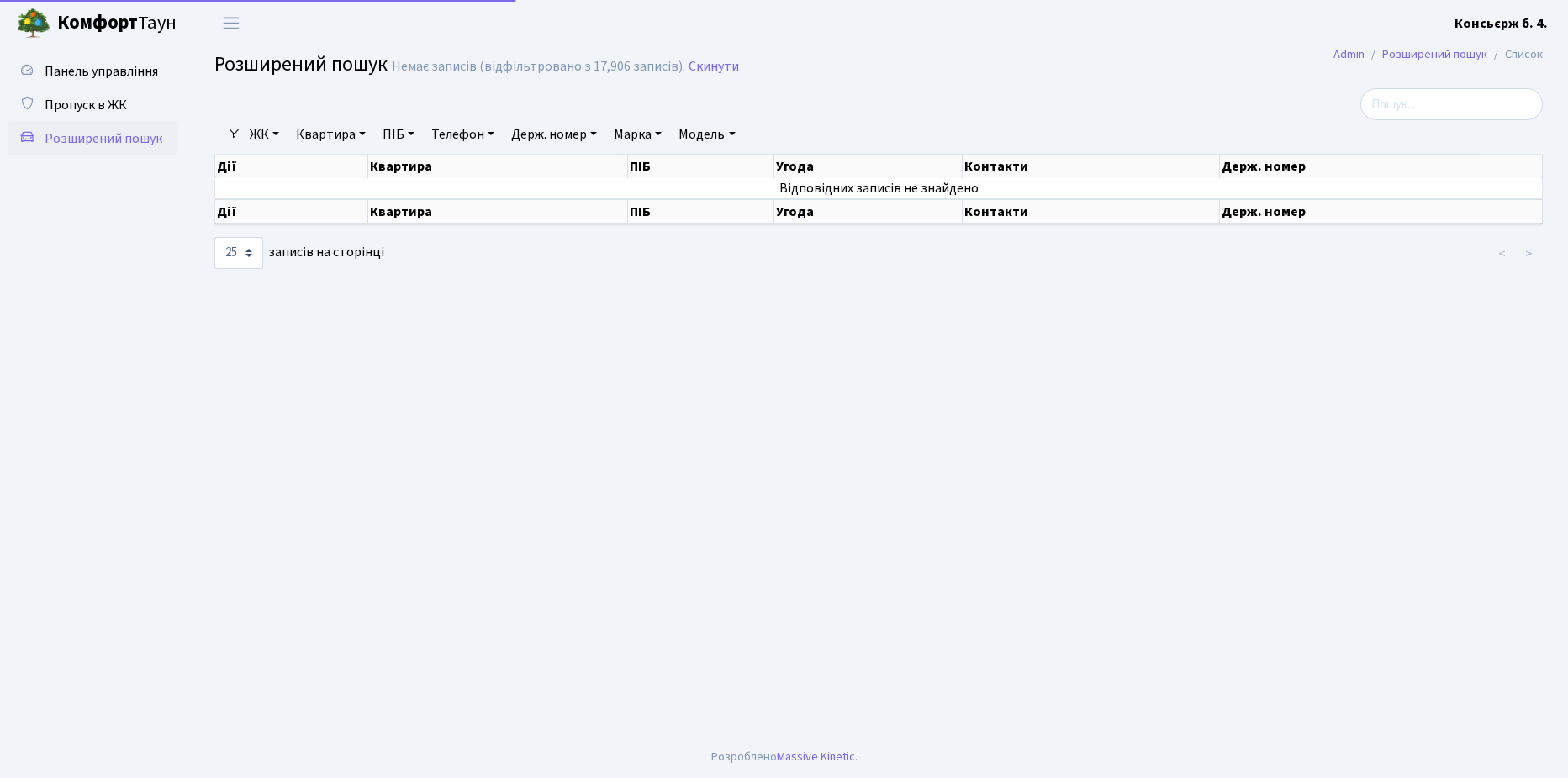
select select "25"
click at [85, 109] on span "Пропуск в ЖК" at bounding box center [86, 105] width 82 height 18
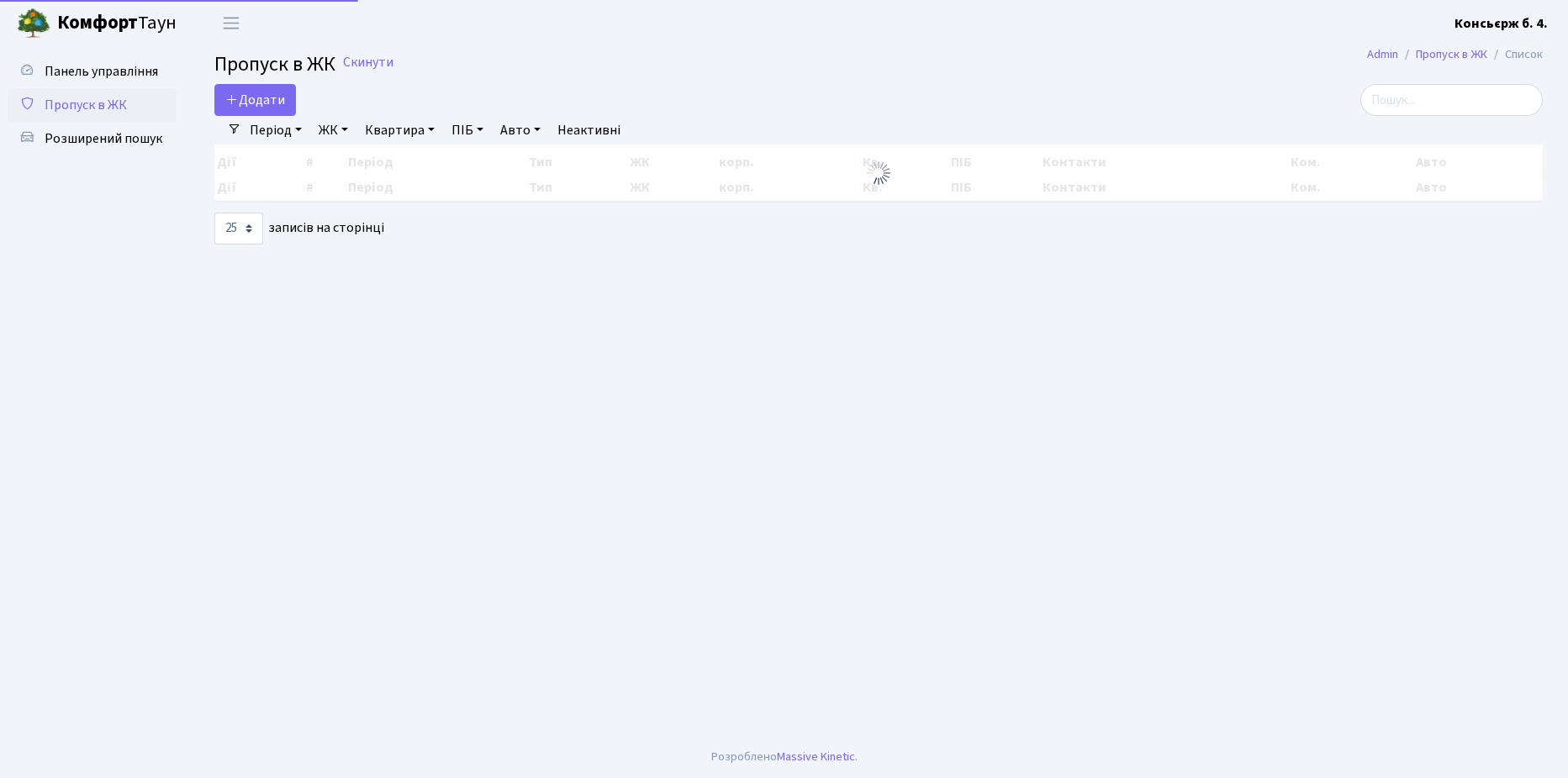
select select "25"
